Goal: Task Accomplishment & Management: Manage account settings

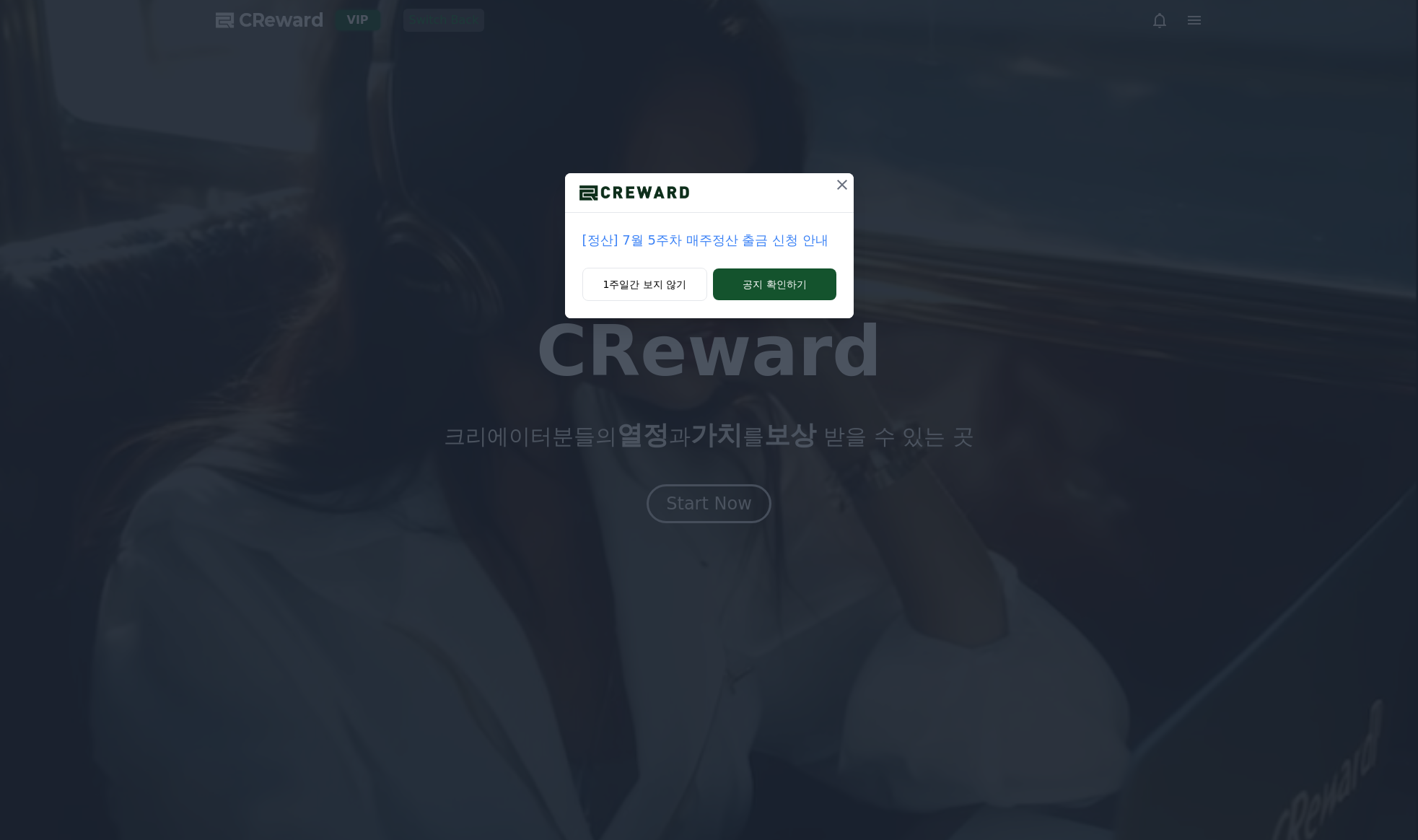
click at [686, 498] on div "[정산] 7월 5주차 매주정산 출금 신청 안내 1주일간 보지 않기 공지 확인하기" at bounding box center [709, 420] width 1418 height 840
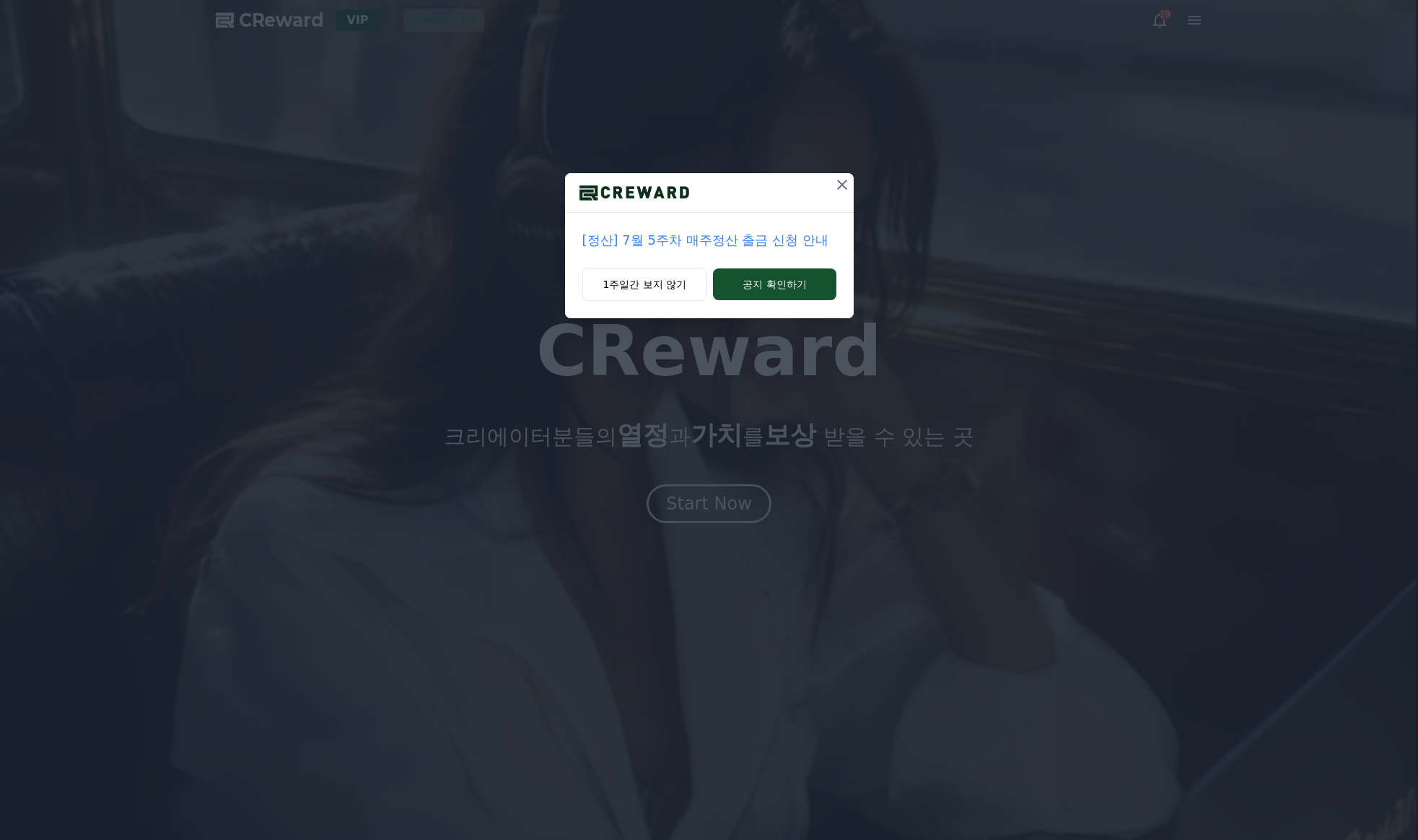
click at [841, 187] on icon at bounding box center [842, 185] width 18 height 18
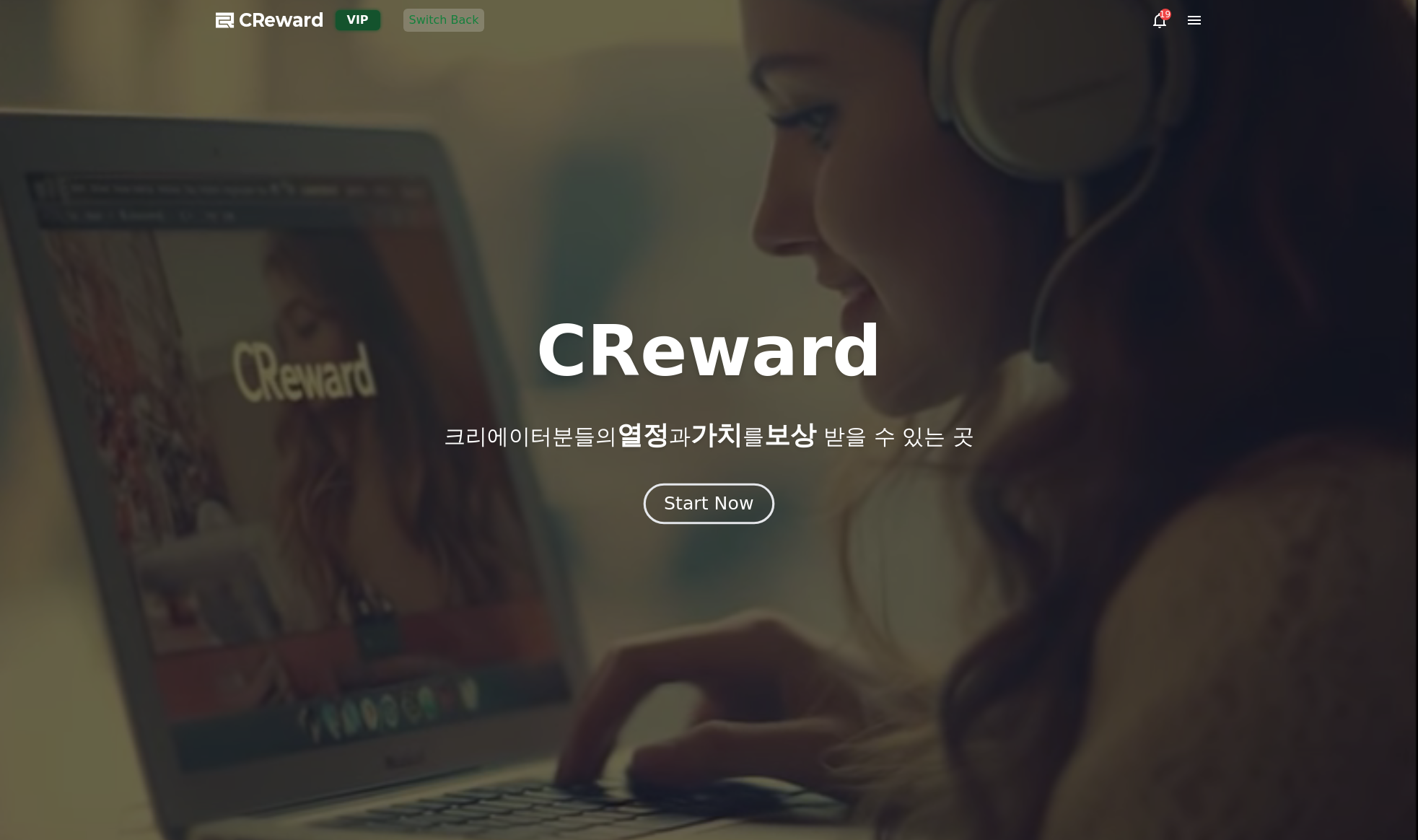
click at [751, 492] on button "Start Now" at bounding box center [709, 503] width 131 height 41
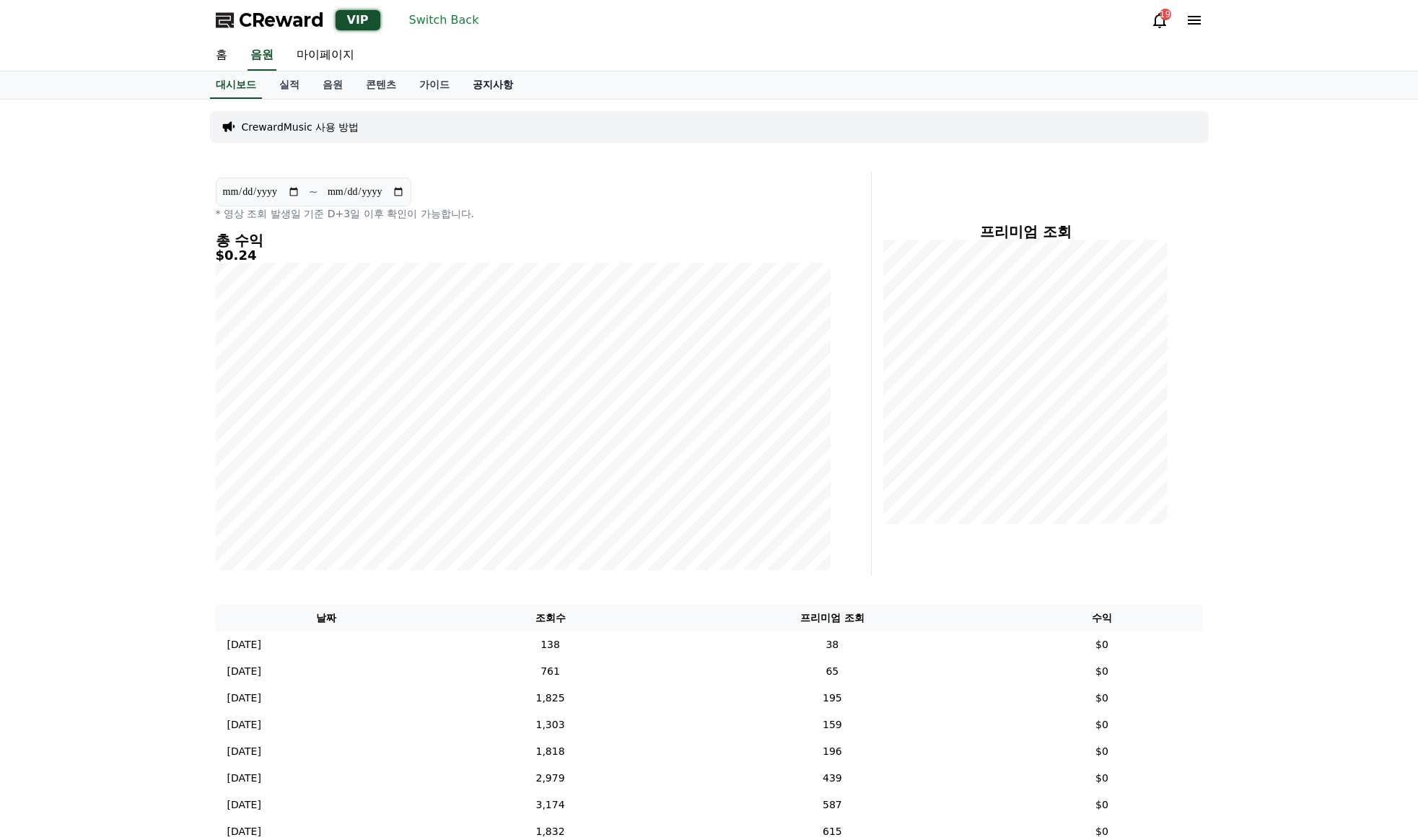
click at [508, 86] on link "공지사항" at bounding box center [492, 85] width 64 height 28
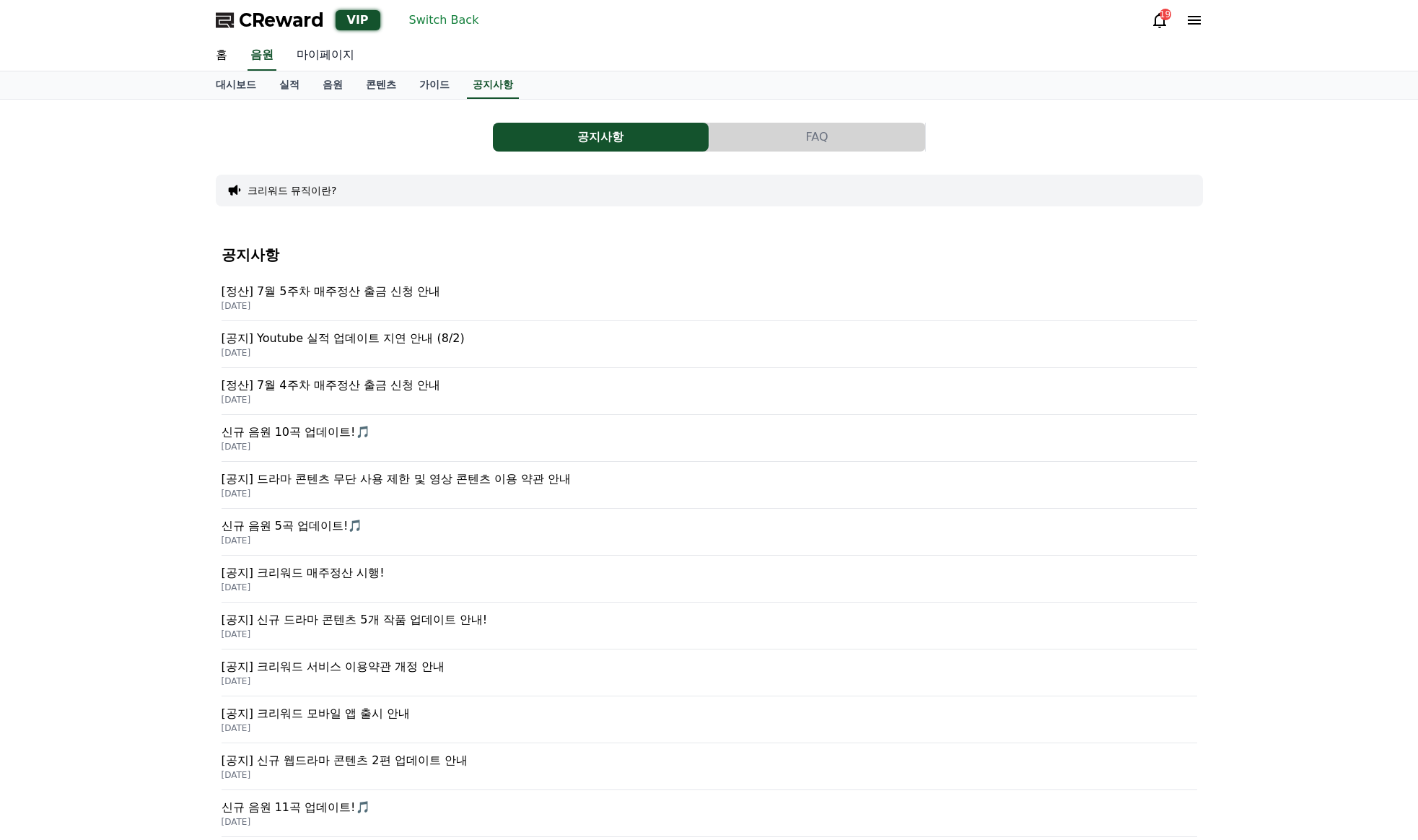
click at [345, 56] on link "마이페이지" at bounding box center [325, 55] width 81 height 30
select select "**********"
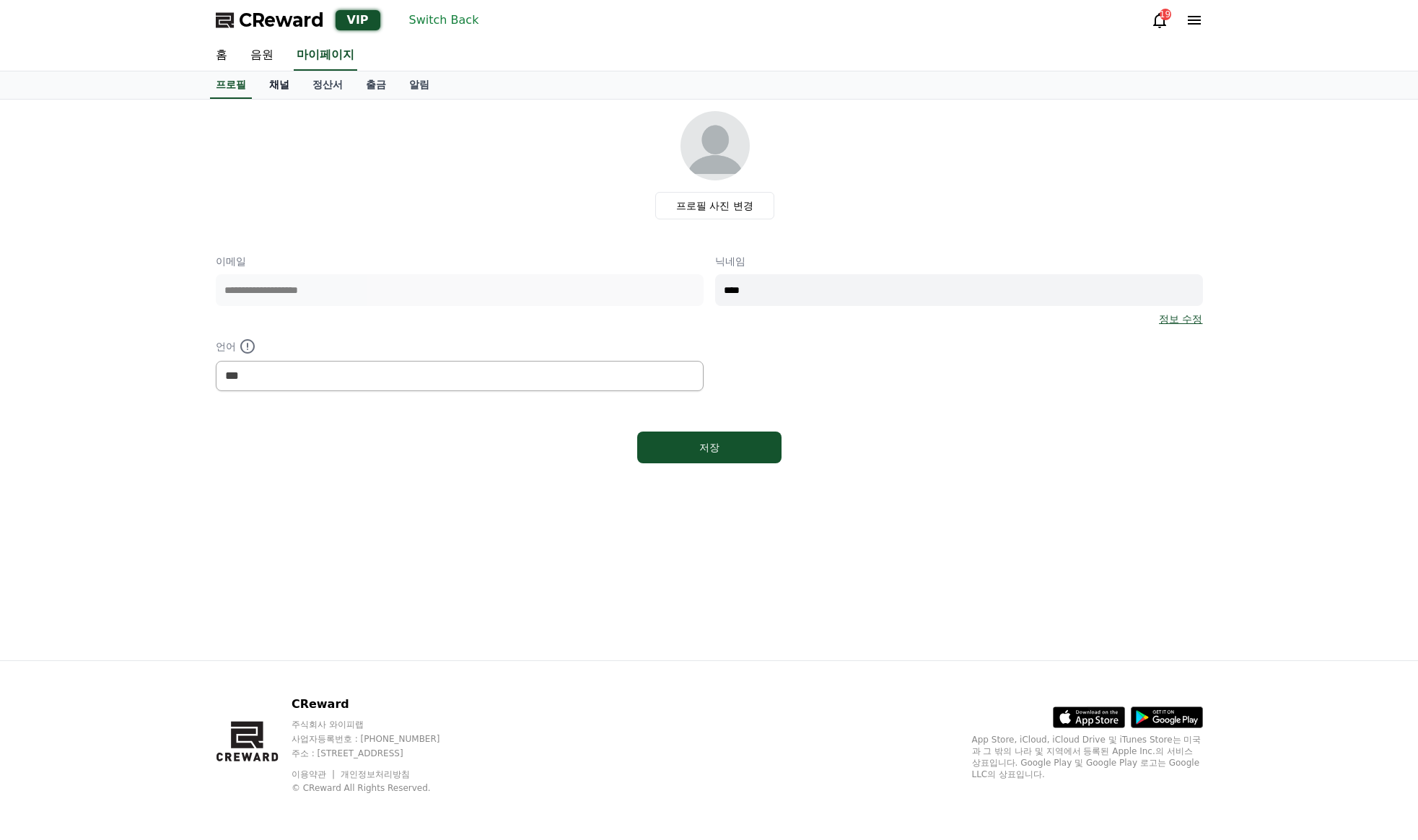
click at [282, 91] on link "채널" at bounding box center [279, 85] width 43 height 28
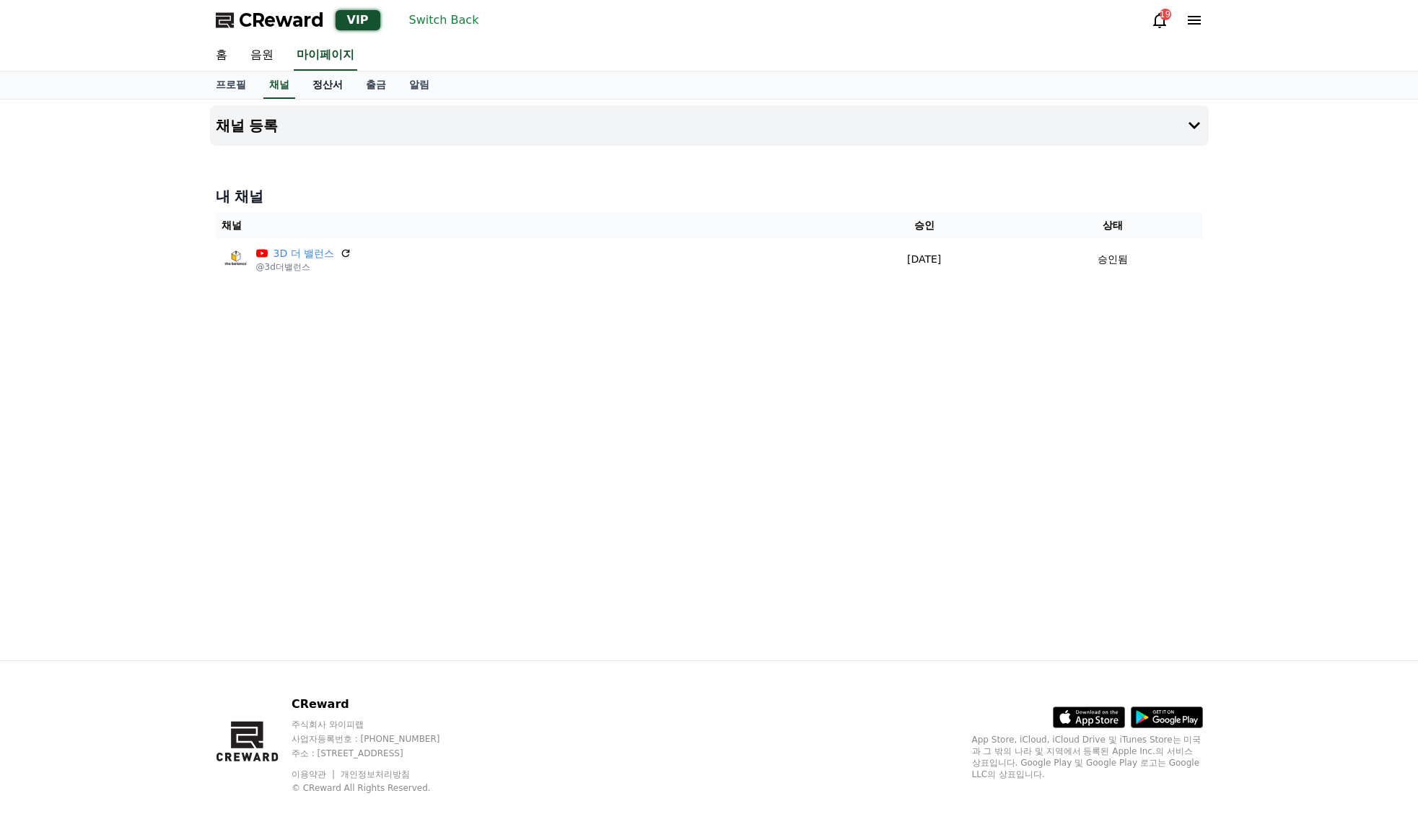
click at [327, 91] on link "정산서" at bounding box center [327, 85] width 53 height 28
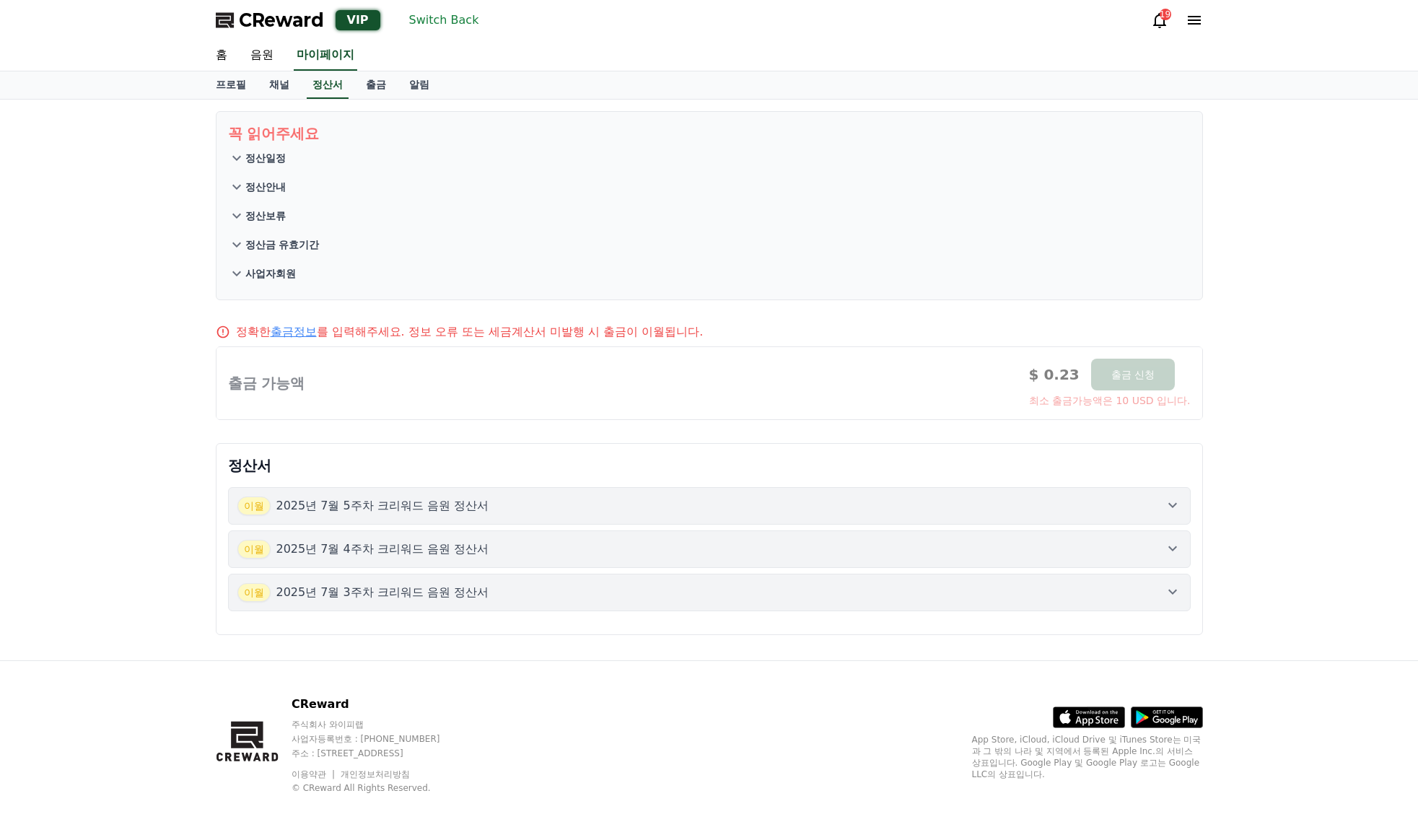
click at [1069, 285] on button "사업자회원" at bounding box center [709, 274] width 963 height 29
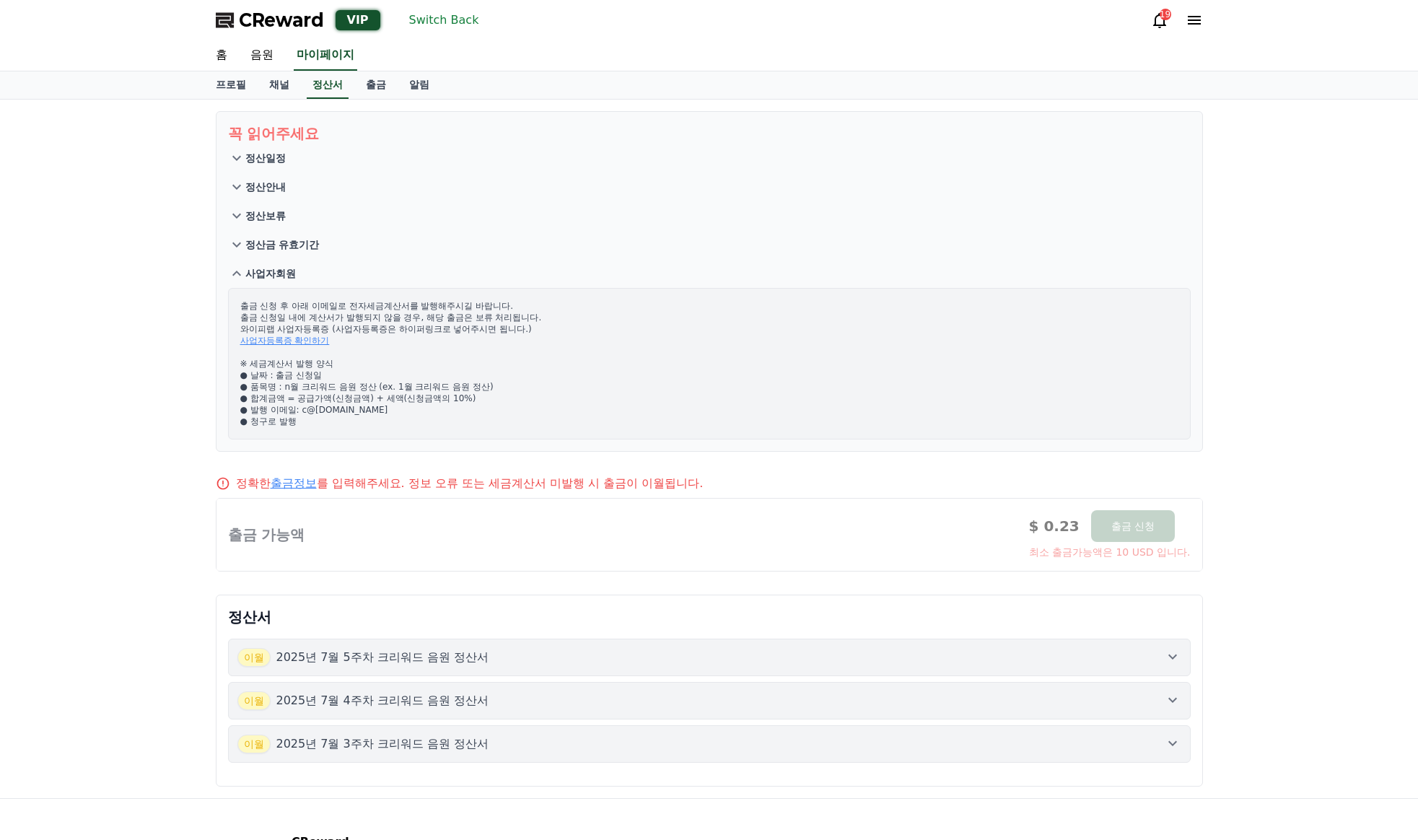
drag, startPoint x: 1049, startPoint y: 339, endPoint x: 1057, endPoint y: 339, distance: 8.0
click at [1050, 338] on p "출금 신청 후 아래 이메일로 전자세금계산서를 발행해주시길 바랍니다. 출금 신청일 내에 계산서가 발행되지 않을 경우, 해당 출금은 보류 처리됩니…" at bounding box center [709, 363] width 938 height 127
click at [1228, 324] on div "꼭 읽어주세요 정산일정 정산안내 정산보류 정산금 유효기간 사업자회원 출금 신청 후 아래 이메일로 전자세금계산서를 발행해주시길 바랍니다. 출금 …" at bounding box center [709, 448] width 1418 height 698
click at [1079, 282] on button "사업자회원" at bounding box center [709, 274] width 963 height 29
click at [1262, 296] on div "꼭 읽어주세요 정산일정 정산안내 정산보류 정산금 유효기간 사업자회원 출금 신청 후 아래 이메일로 전자세금계산서를 발행해주시길 바랍니다. 출금 …" at bounding box center [709, 448] width 1418 height 698
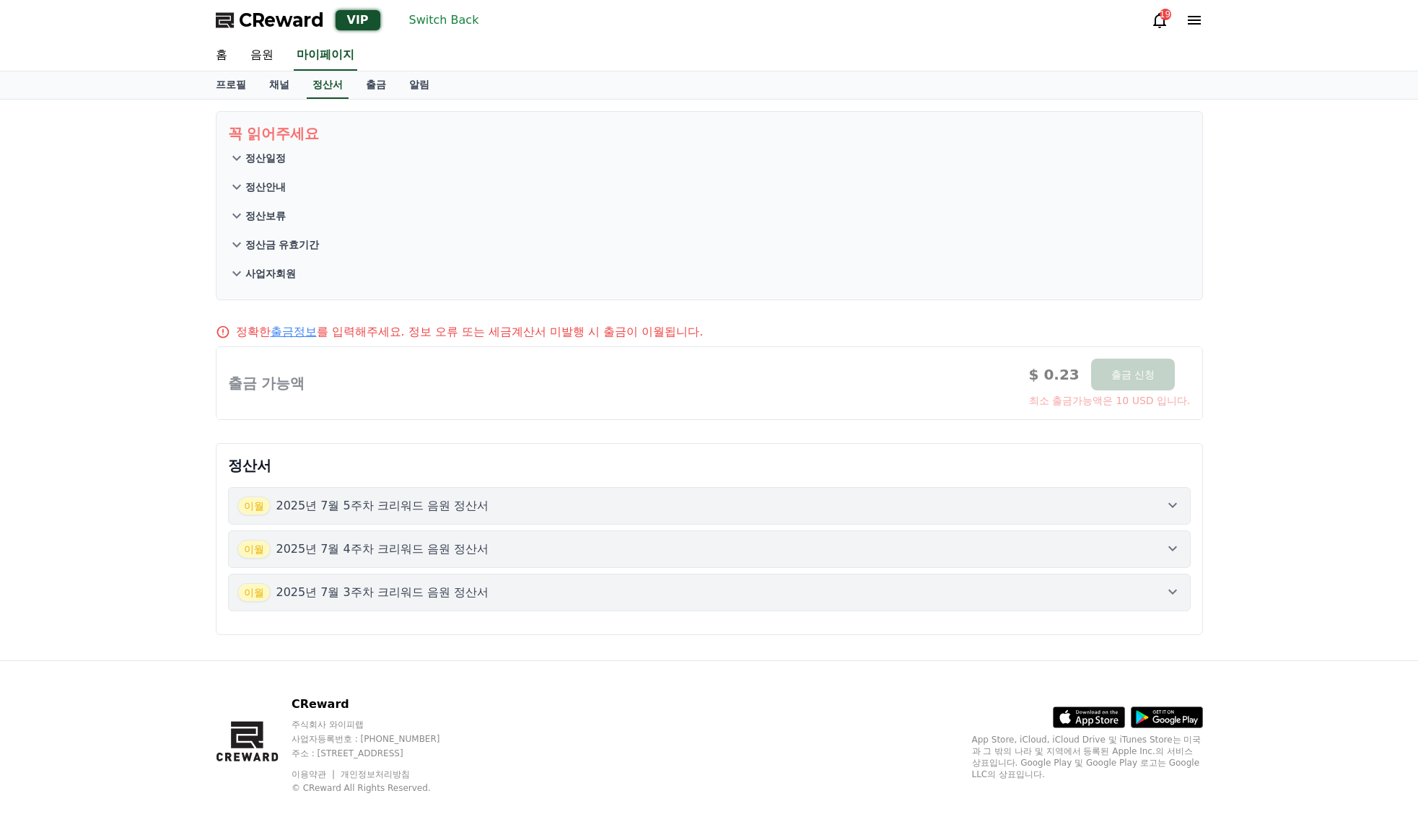
click at [454, 27] on button "Switch Back" at bounding box center [444, 20] width 82 height 23
